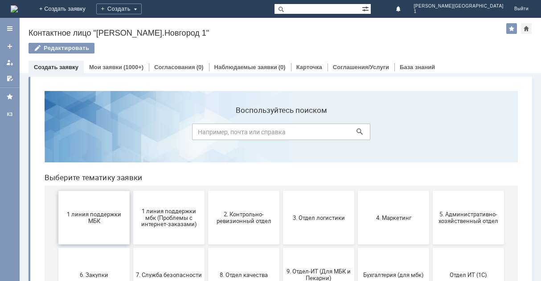
click at [111, 230] on button "1 линия поддержки МБК" at bounding box center [93, 217] width 71 height 53
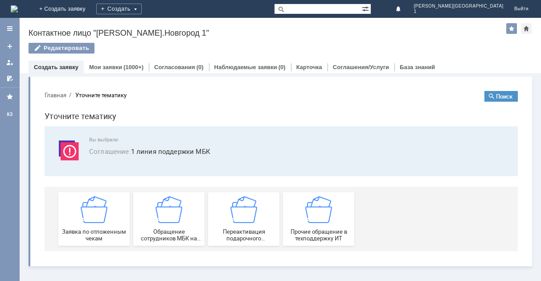
click at [111, 230] on span "Заявка по отложенным чекам" at bounding box center [94, 234] width 66 height 13
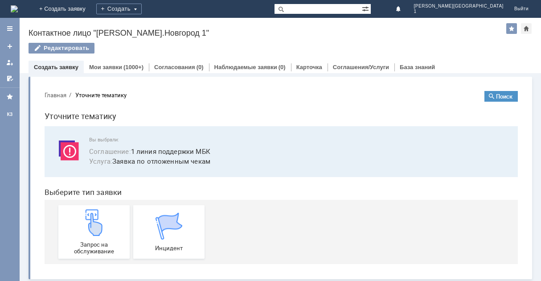
click at [111, 230] on div "Запрос на обслуживание" at bounding box center [94, 231] width 66 height 45
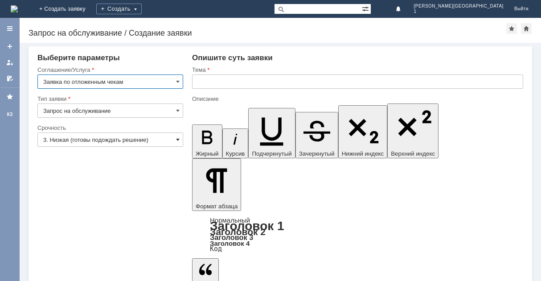
click at [178, 143] on span at bounding box center [178, 139] width 4 height 7
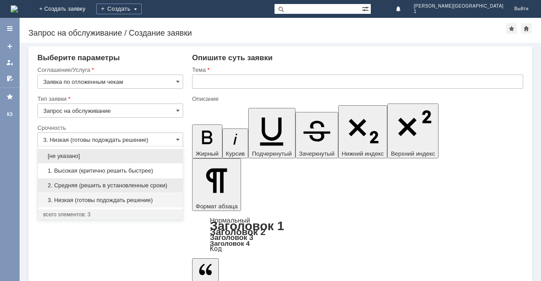
click at [162, 185] on span "2. Средняя (решить в установленные сроки)" at bounding box center [110, 185] width 134 height 7
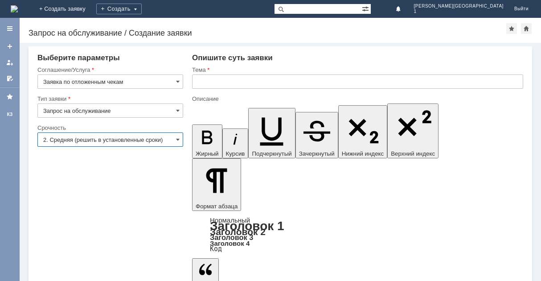
type input "2. Средняя (решить в установленные сроки)"
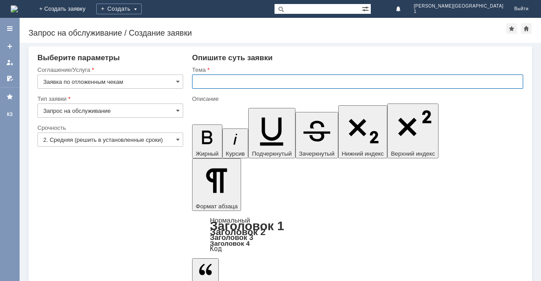
click at [224, 84] on input "text" at bounding box center [357, 81] width 331 height 14
type input "отл. чек"
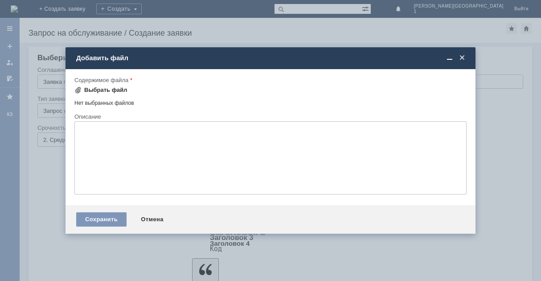
click at [109, 89] on div "Выбрать файл" at bounding box center [105, 89] width 43 height 7
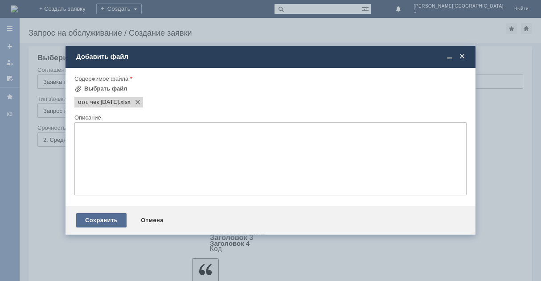
click at [105, 217] on div "Сохранить" at bounding box center [101, 220] width 50 height 14
